Goal: Task Accomplishment & Management: Use online tool/utility

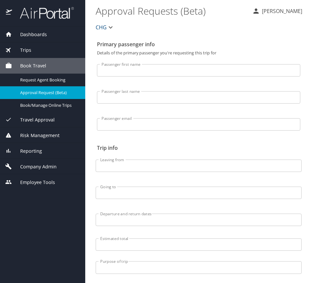
click at [32, 159] on div "Company Admin" at bounding box center [42, 166] width 85 height 16
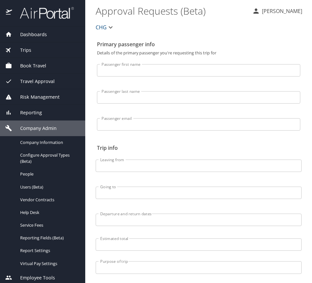
click at [49, 115] on div "Reporting" at bounding box center [42, 112] width 75 height 7
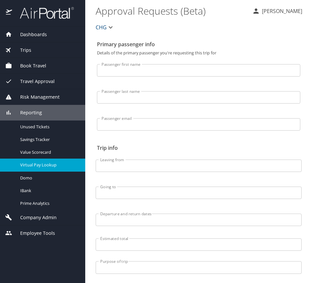
click at [62, 163] on span "Virtual Pay Lookup" at bounding box center [48, 165] width 57 height 6
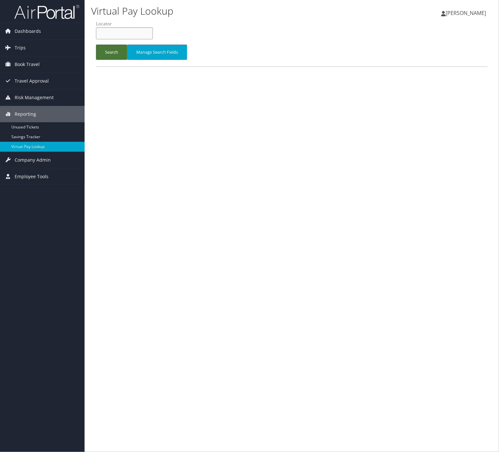
click at [111, 28] on input "text" at bounding box center [124, 33] width 57 height 12
paste input "OJRXKJ"
type input "OJRXKJ"
click at [119, 47] on button "Search" at bounding box center [111, 52] width 31 height 15
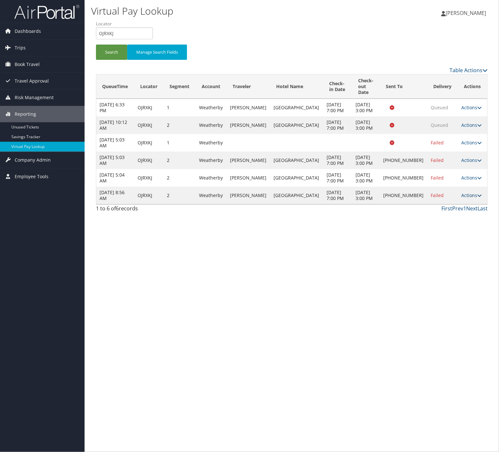
click at [465, 198] on link "Actions" at bounding box center [471, 195] width 20 height 6
click at [458, 239] on link "Logs" at bounding box center [448, 236] width 56 height 11
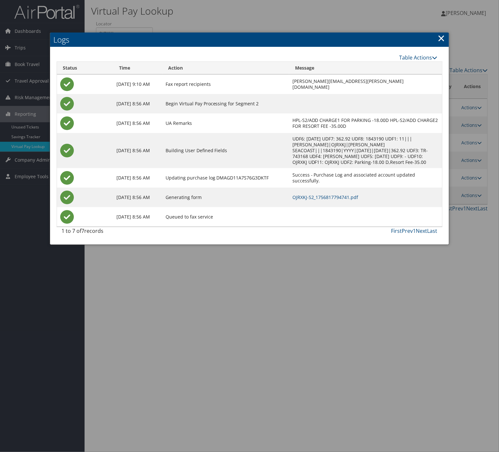
click at [289, 190] on td "OJRXKJ-S2_1756817794741.pdf" at bounding box center [365, 198] width 153 height 20
click at [292, 197] on link "OJRXKJ-S2_1756817794741.pdf" at bounding box center [325, 197] width 66 height 6
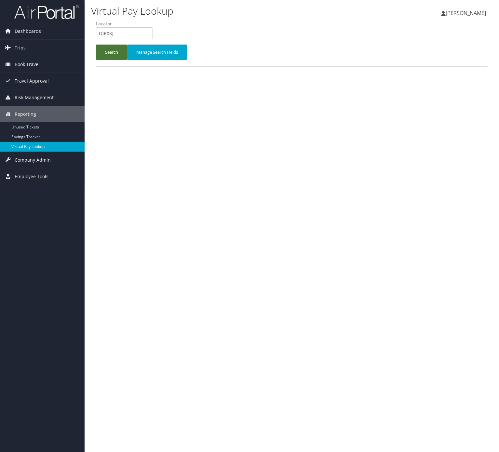
drag, startPoint x: 104, startPoint y: 56, endPoint x: 104, endPoint y: 52, distance: 3.6
click at [104, 52] on button "Search" at bounding box center [111, 52] width 31 height 15
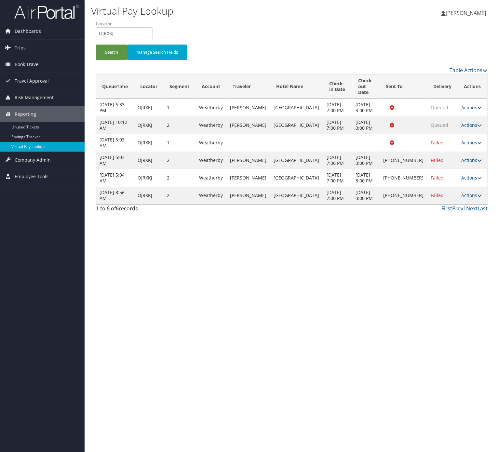
click at [476, 204] on td "Actions Resend Logs Delivery Information View Itinerary" at bounding box center [472, 196] width 29 height 18
click at [477, 198] on link "Actions" at bounding box center [471, 195] width 20 height 6
click at [463, 227] on link "Resend" at bounding box center [448, 225] width 56 height 11
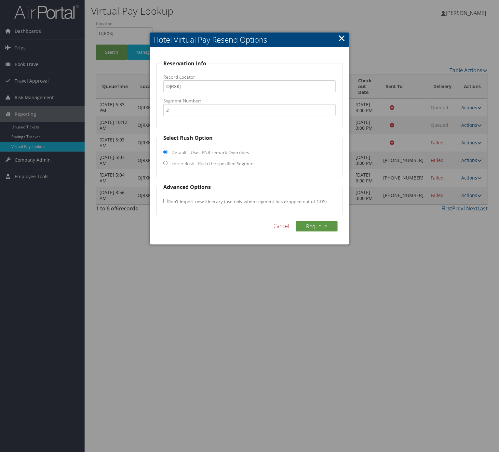
click at [286, 227] on link "Cancel" at bounding box center [281, 226] width 16 height 8
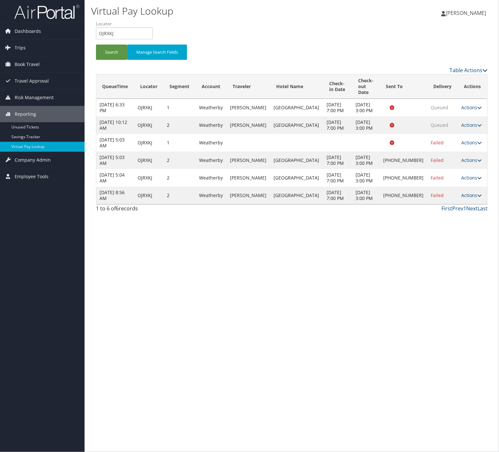
click at [477, 198] on icon at bounding box center [479, 195] width 5 height 5
click at [440, 224] on link "Resend" at bounding box center [448, 225] width 56 height 11
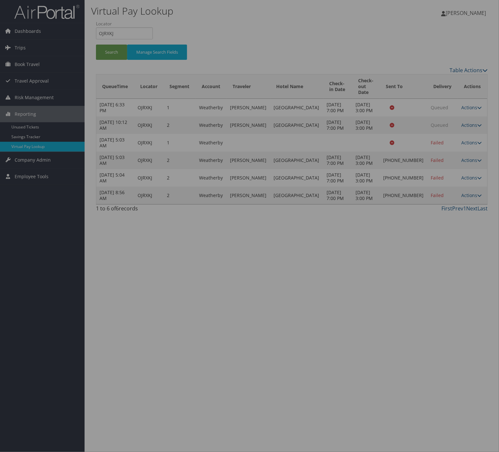
click at [470, 214] on div at bounding box center [249, 226] width 499 height 452
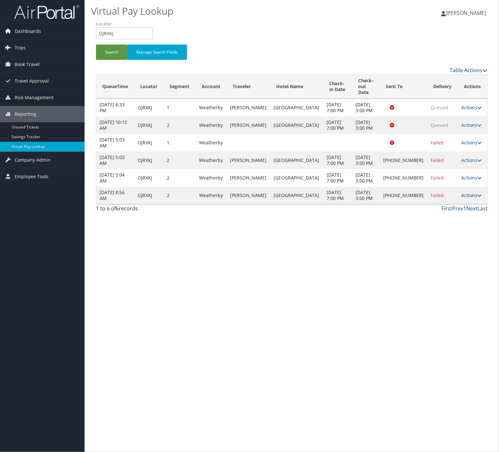
click at [470, 198] on link "Actions" at bounding box center [471, 195] width 20 height 6
click at [457, 228] on link "Resend" at bounding box center [448, 225] width 56 height 11
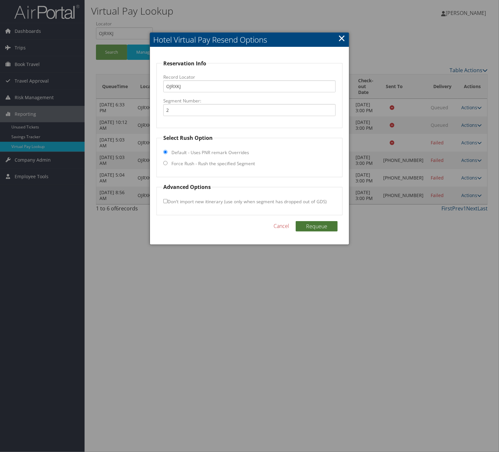
click at [319, 231] on button "Requeue" at bounding box center [317, 226] width 42 height 10
